Goal: Information Seeking & Learning: Learn about a topic

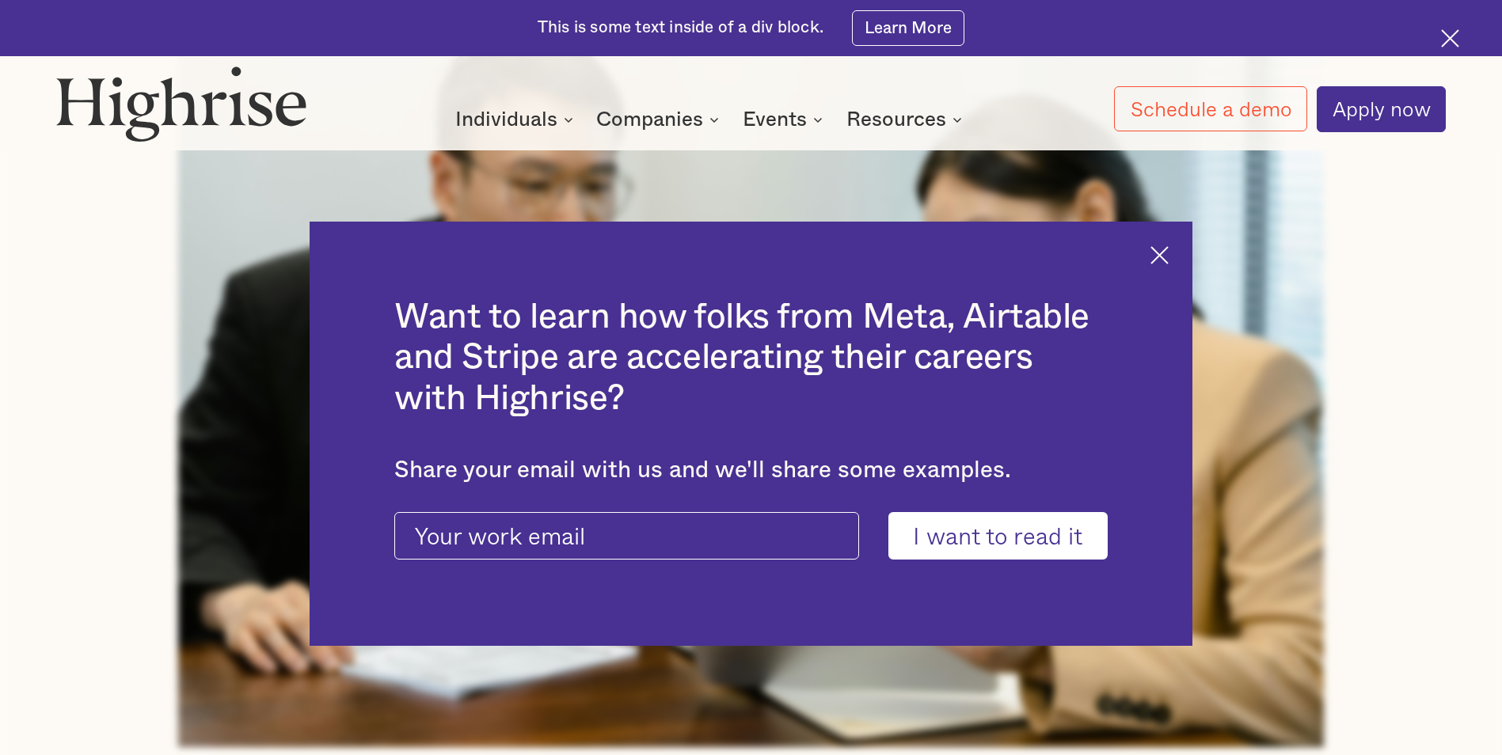
scroll to position [871, 0]
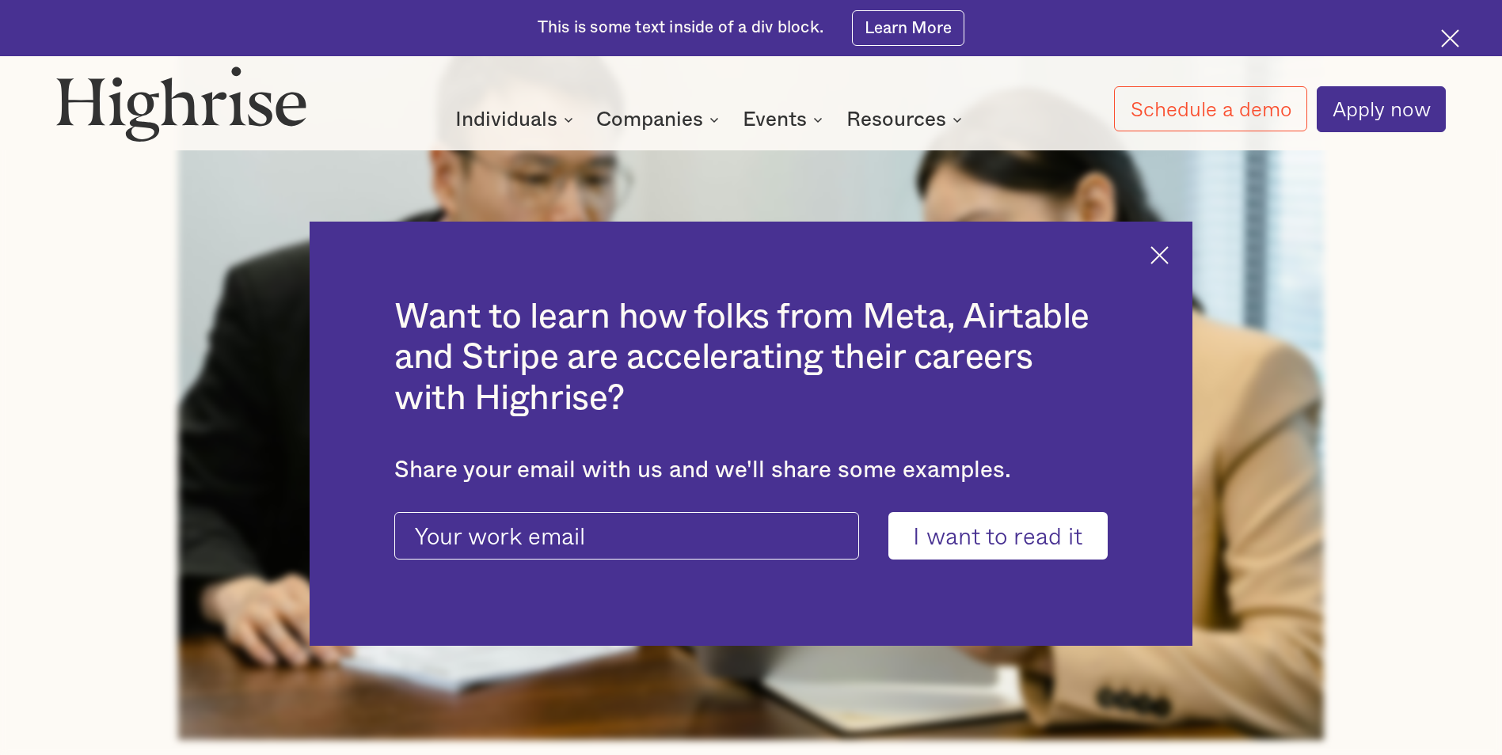
click at [1168, 249] on img at bounding box center [1159, 255] width 18 height 18
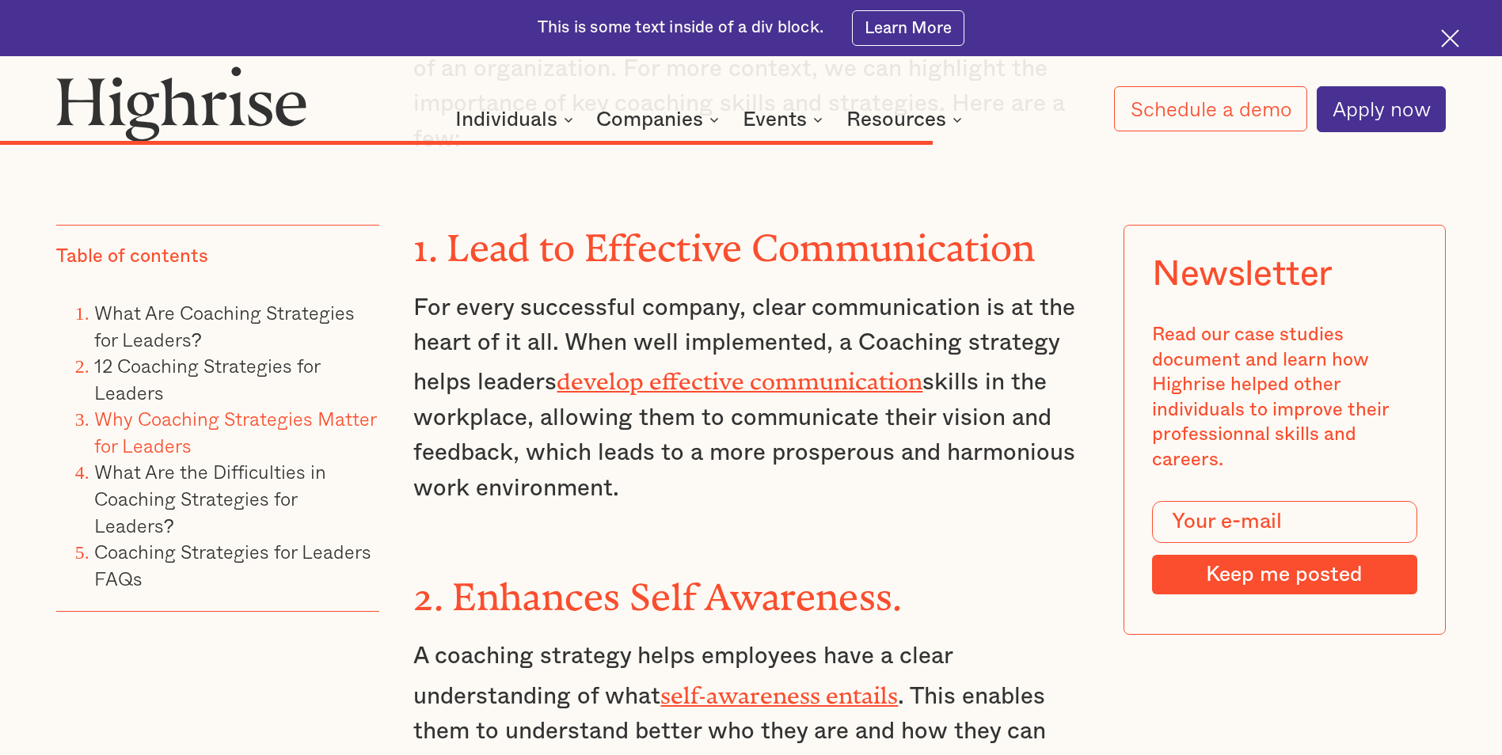
scroll to position [13457, 0]
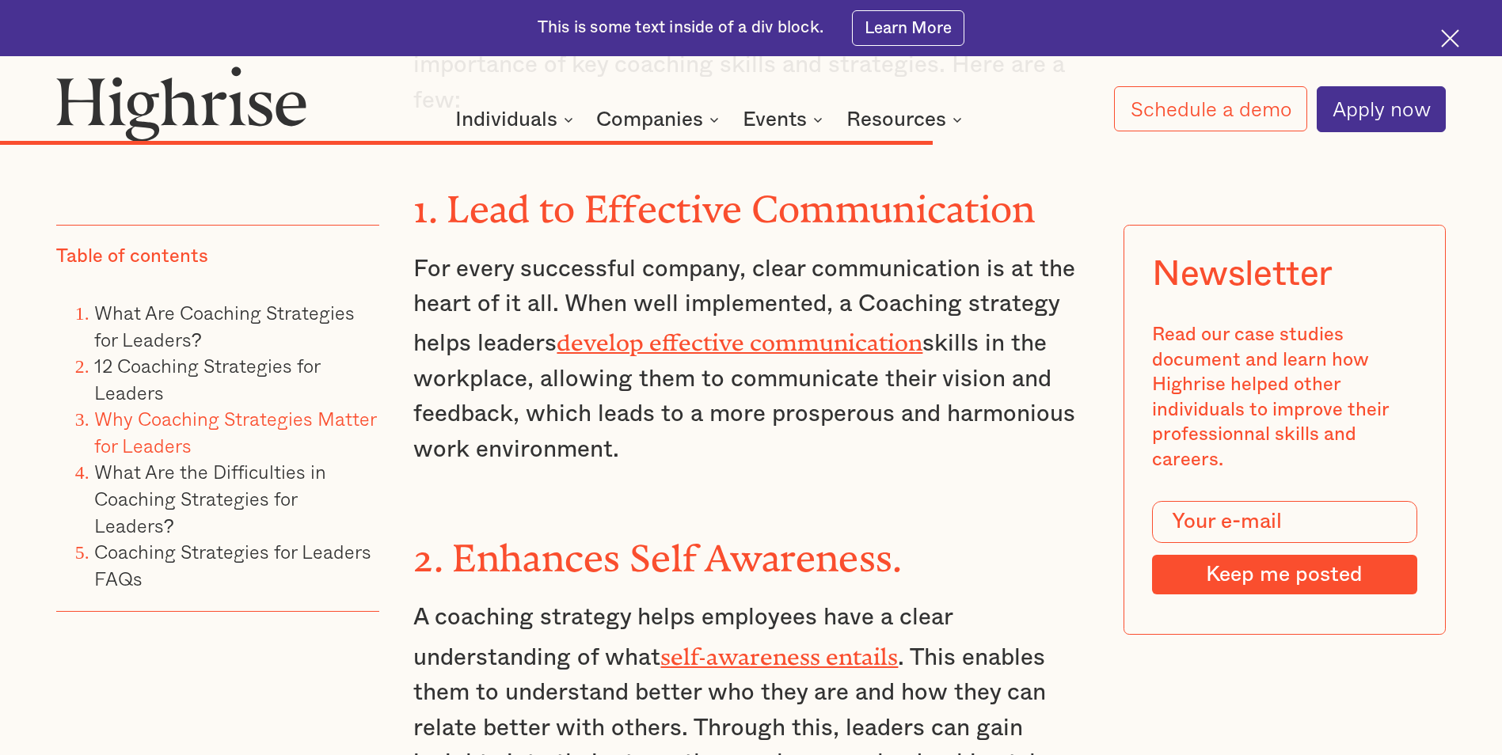
click at [758, 644] on link "self-awareness entails" at bounding box center [778, 651] width 237 height 15
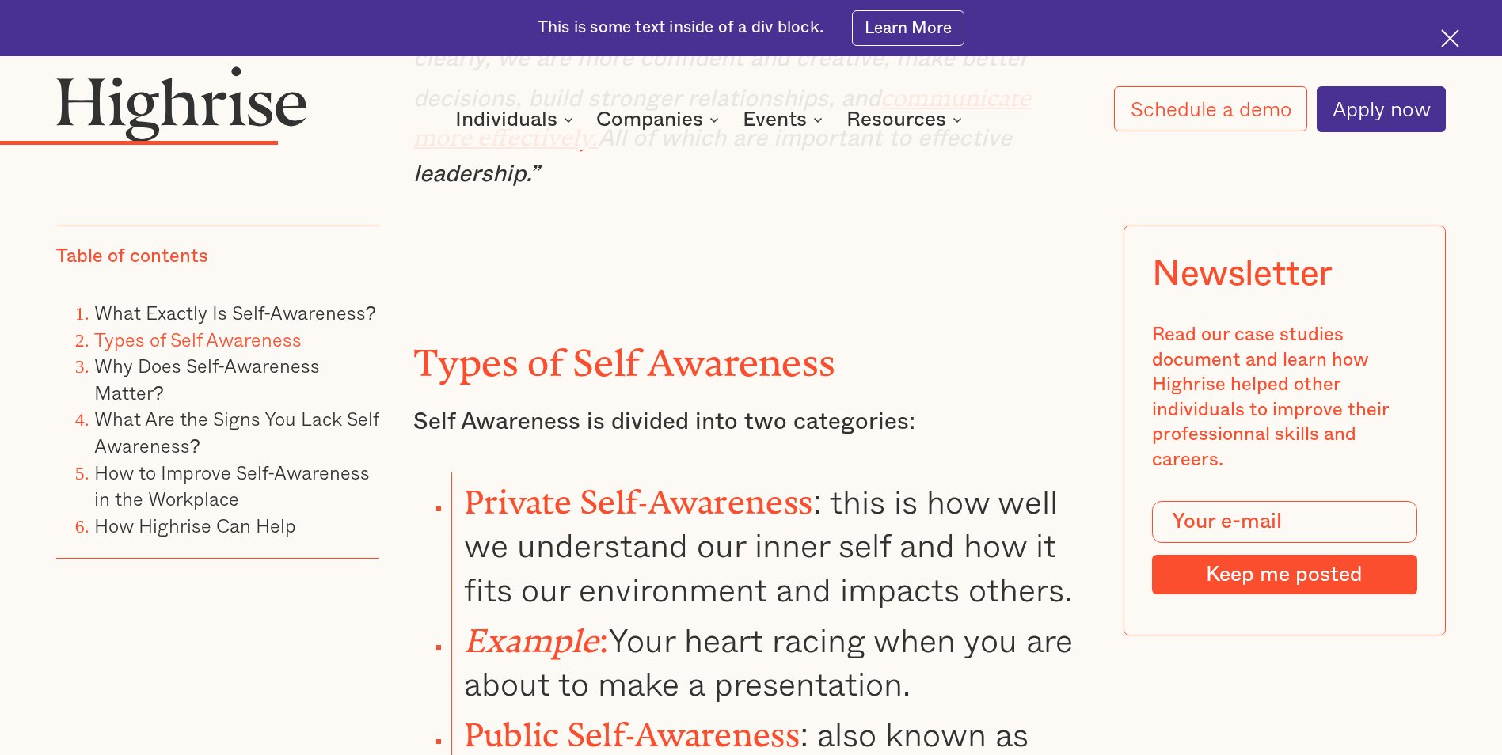
scroll to position [3325, 0]
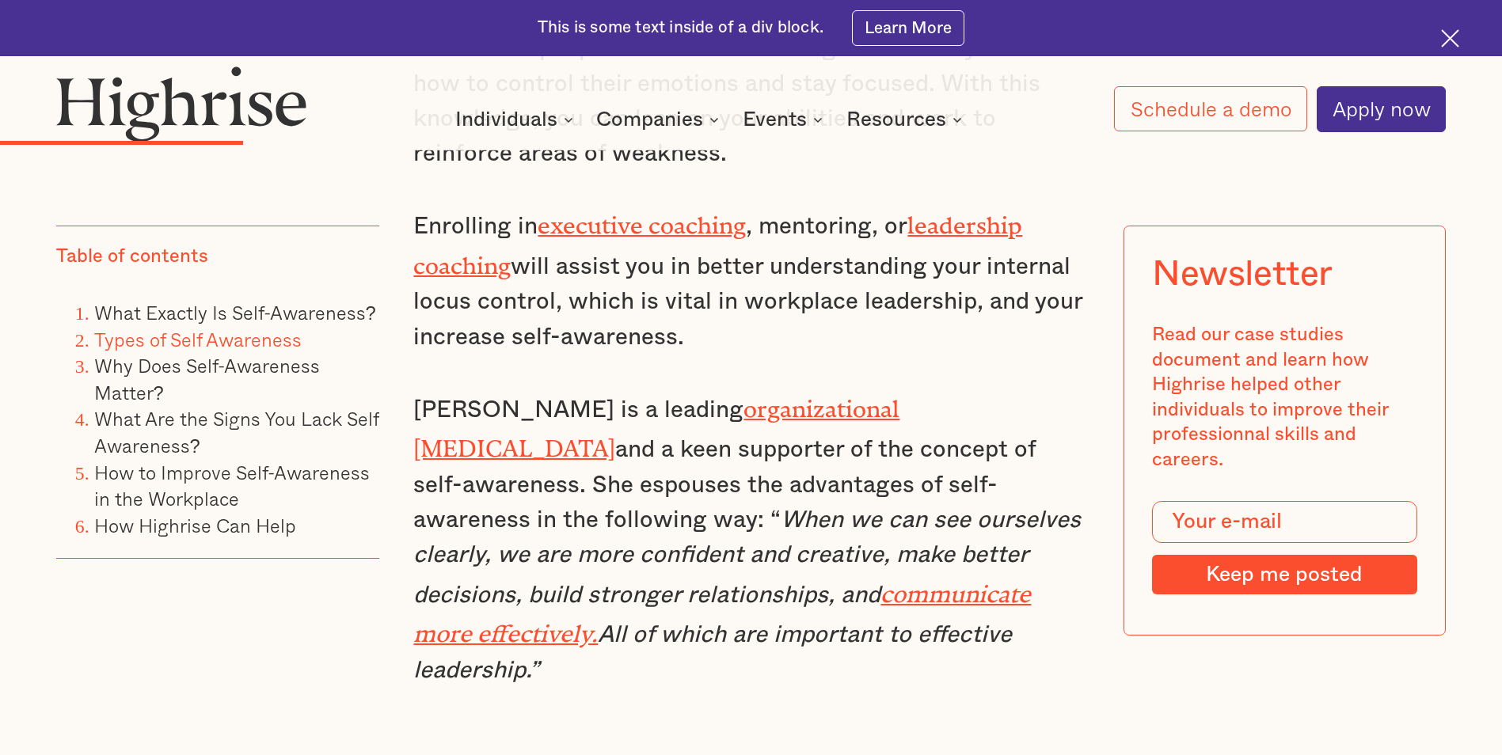
click at [967, 212] on link "leadership coaching" at bounding box center [717, 239] width 609 height 55
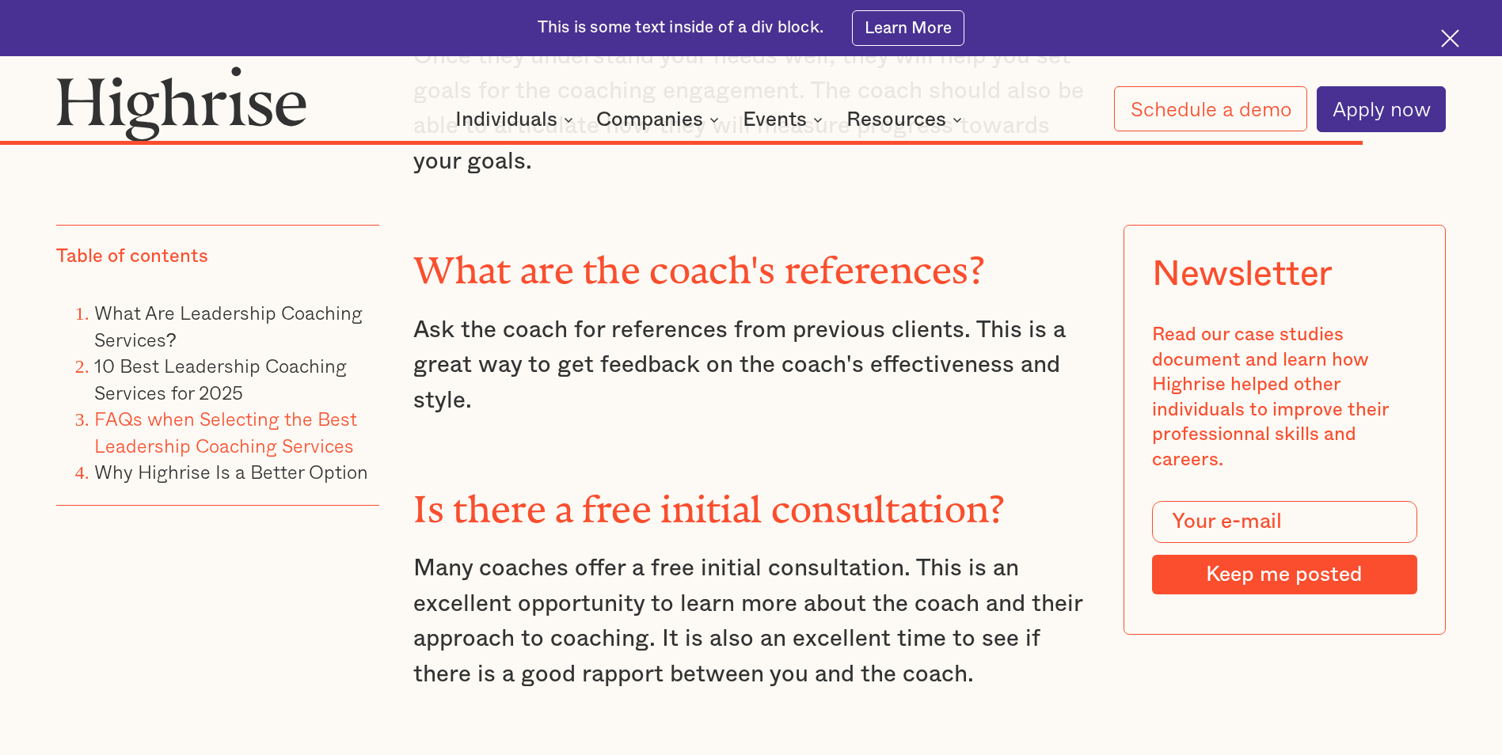
scroll to position [20028, 0]
